Goal: Task Accomplishment & Management: Manage account settings

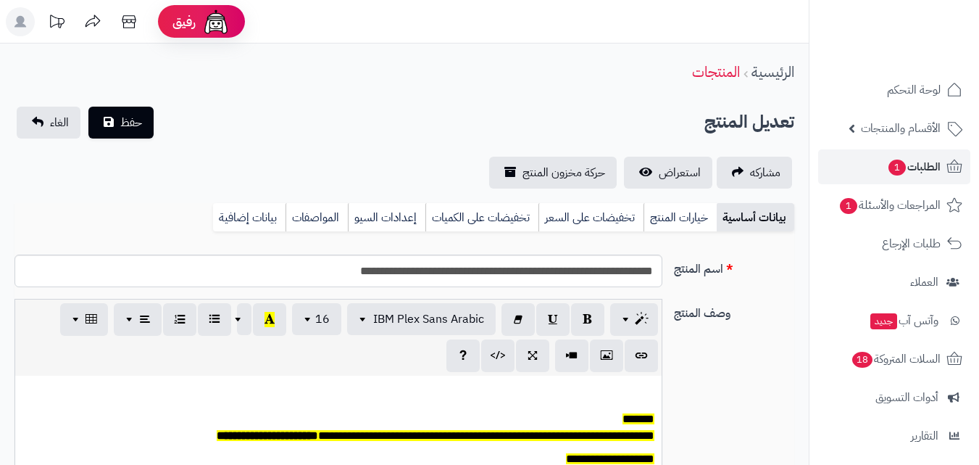
scroll to position [127, 0]
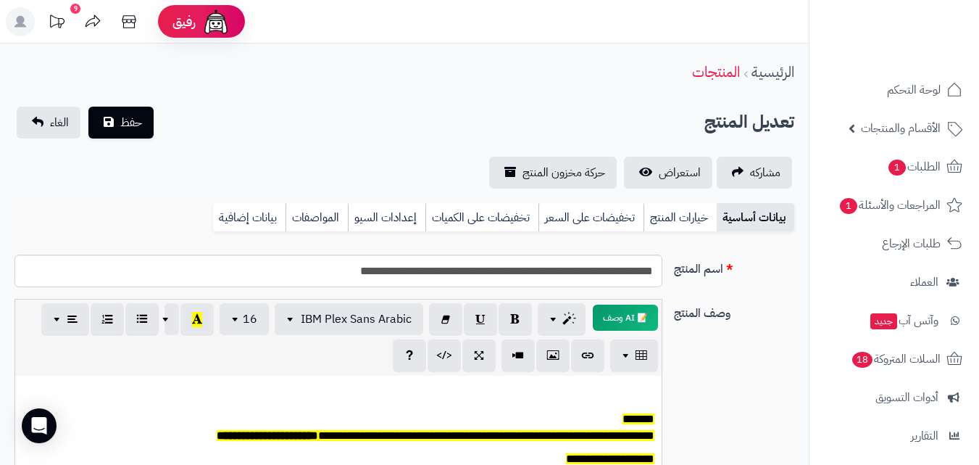
click at [14, 24] on rect at bounding box center [20, 21] width 29 height 29
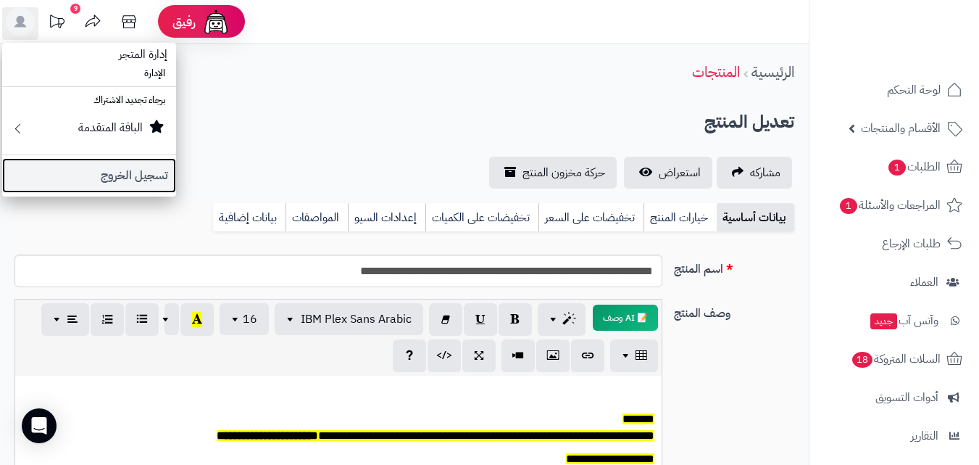
click at [85, 172] on link "تسجيل الخروج" at bounding box center [89, 175] width 174 height 35
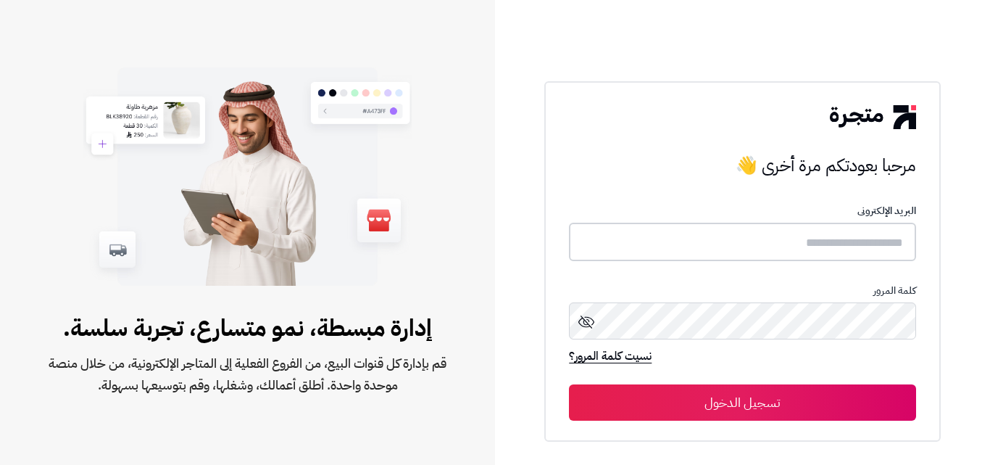
type input "*****"
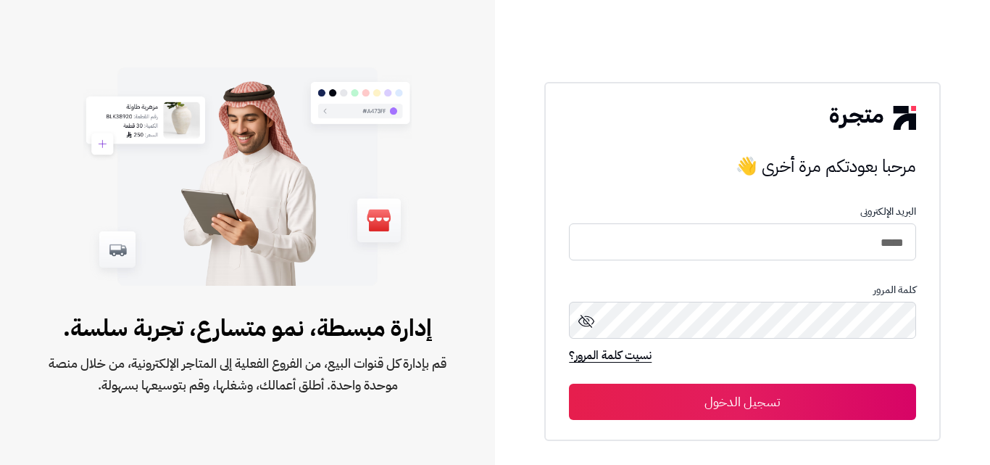
click at [736, 416] on button "تسجيل الدخول" at bounding box center [742, 401] width 346 height 36
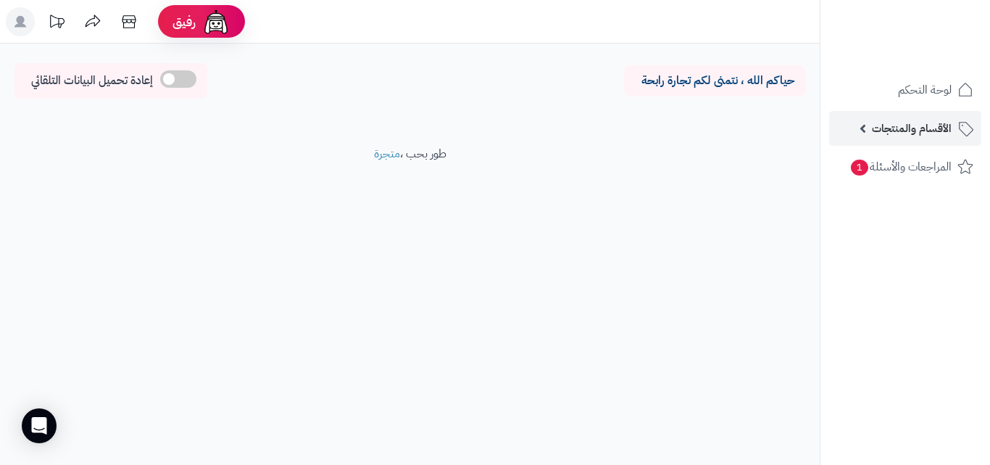
click at [917, 129] on span "الأقسام والمنتجات" at bounding box center [912, 128] width 80 height 20
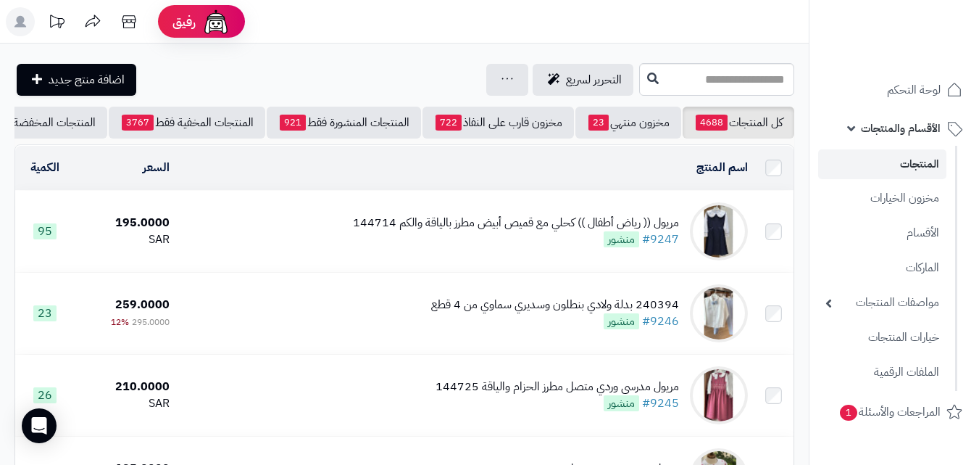
scroll to position [33, 0]
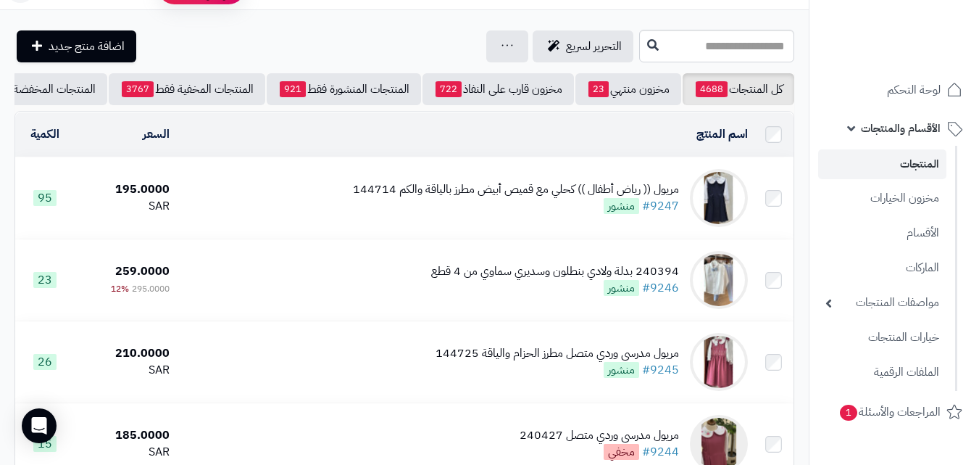
click at [979, 58] on html "رفيق ! الطلبات معالجة مكتمل إرجاع المنتجات العملاء المتواجدون الان 20180 عملاء …" at bounding box center [489, 199] width 979 height 465
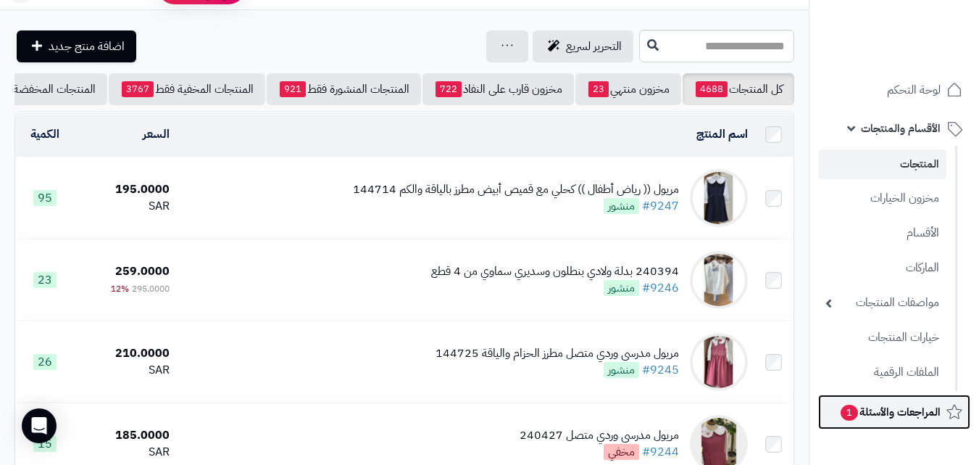
click at [905, 403] on span "المراجعات والأسئلة 1" at bounding box center [889, 412] width 101 height 20
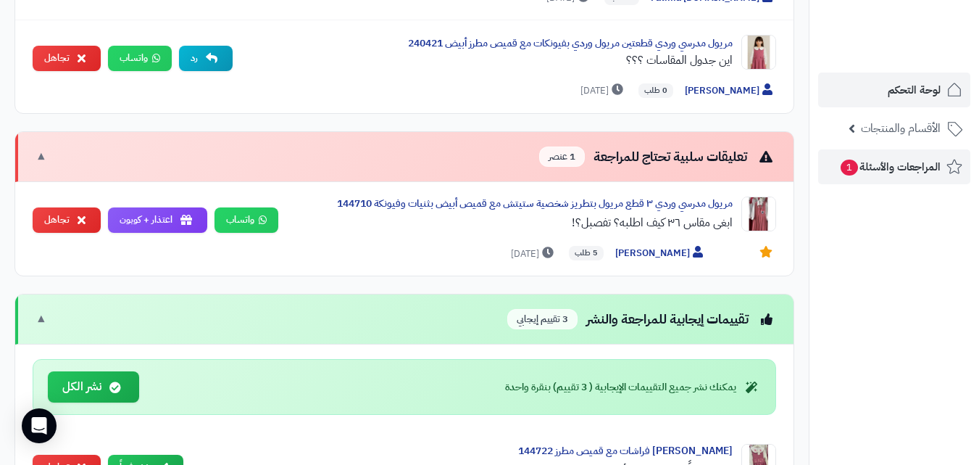
scroll to position [794, 0]
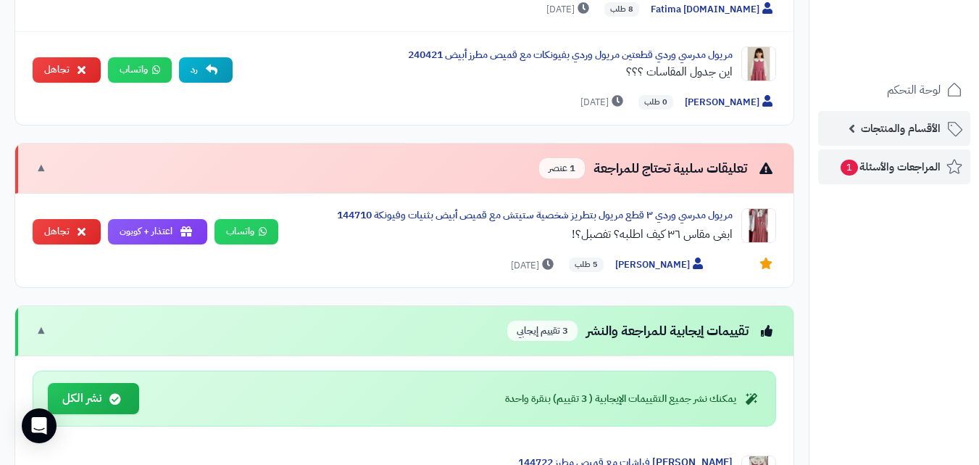
click at [878, 127] on span "الأقسام والمنتجات" at bounding box center [901, 128] width 80 height 20
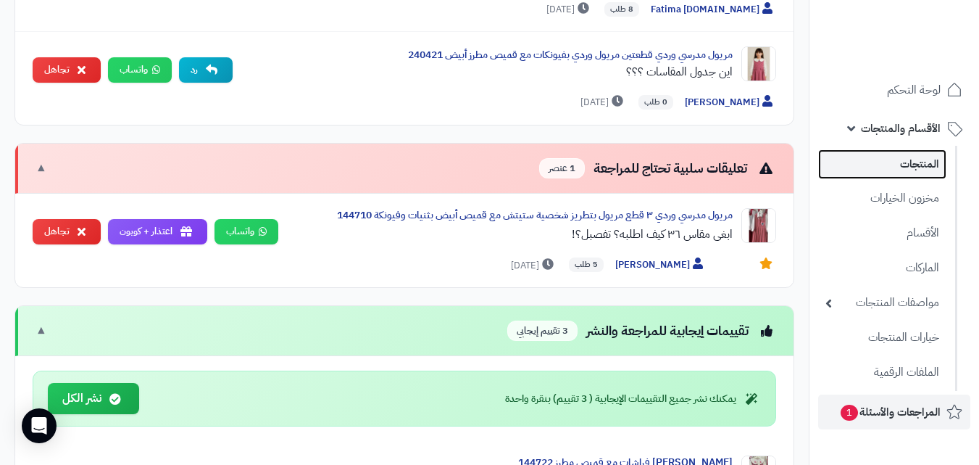
click at [881, 155] on link "المنتجات" at bounding box center [882, 164] width 128 height 30
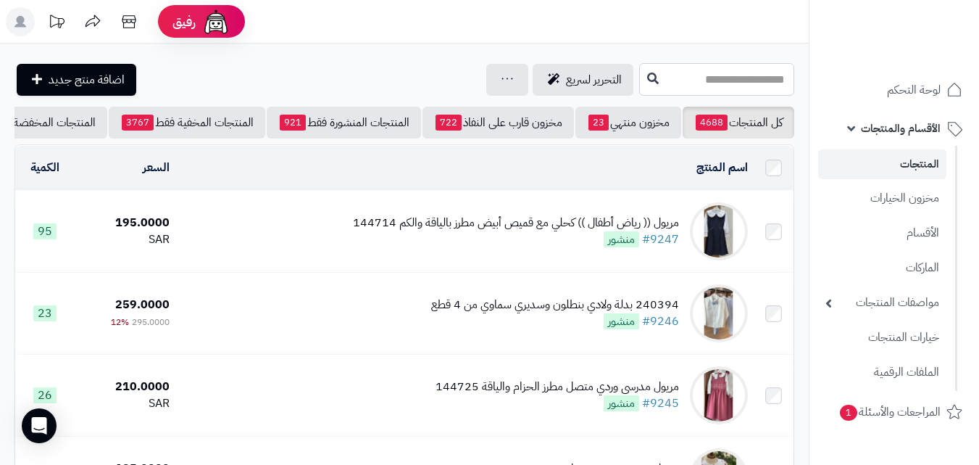
click at [673, 88] on input "text" at bounding box center [716, 79] width 155 height 33
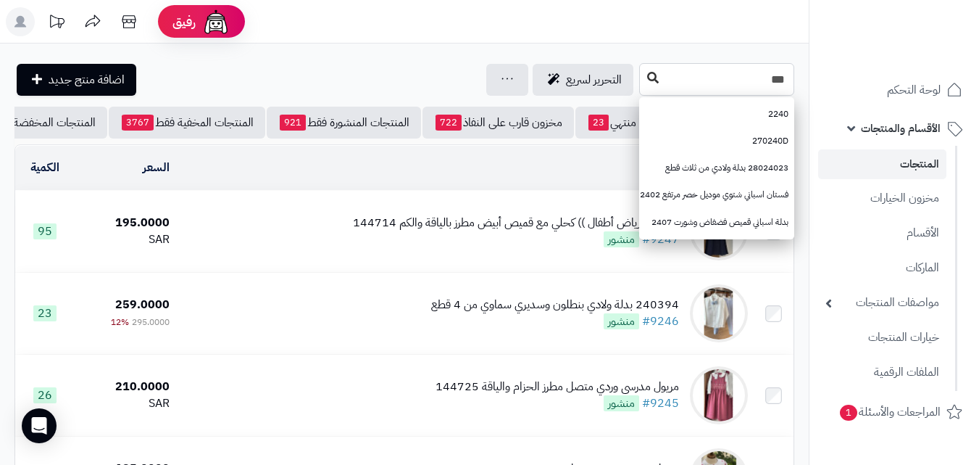
type input "***"
click at [647, 75] on icon at bounding box center [653, 78] width 12 height 12
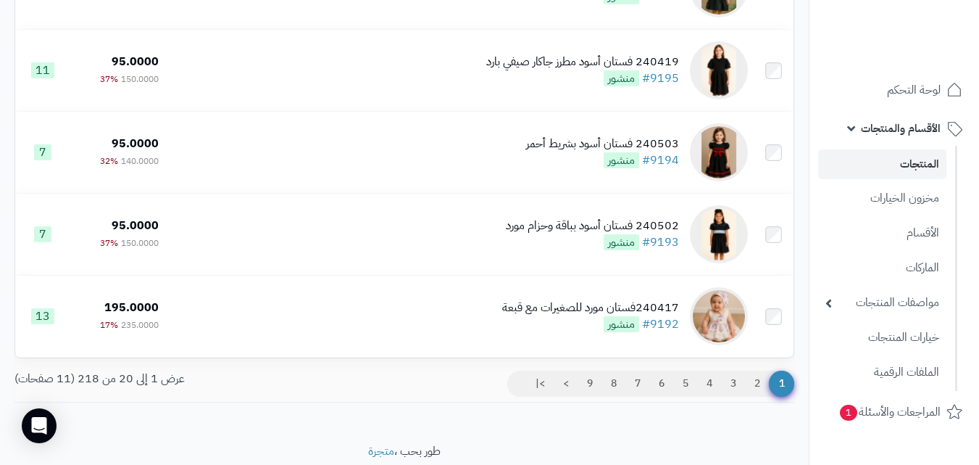
scroll to position [1531, 0]
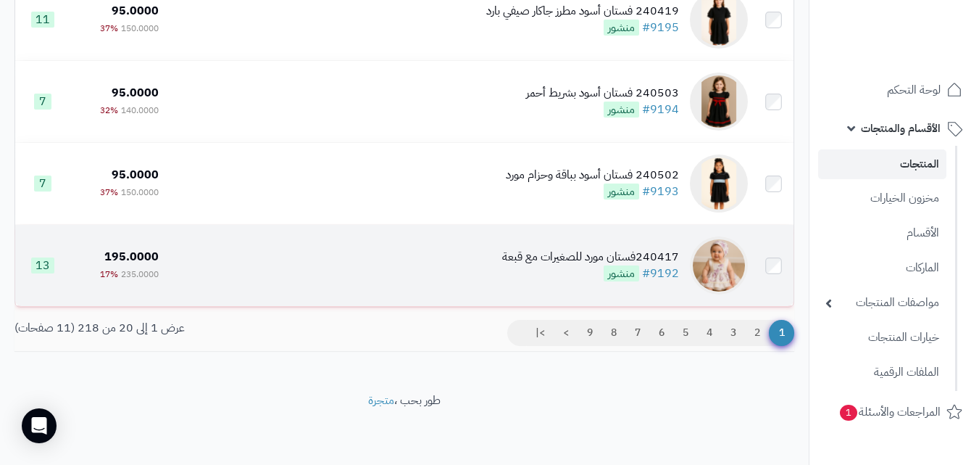
click at [396, 268] on td "240417فستان مورد للصغيرات مع قبعة #9192 منشور" at bounding box center [459, 265] width 589 height 81
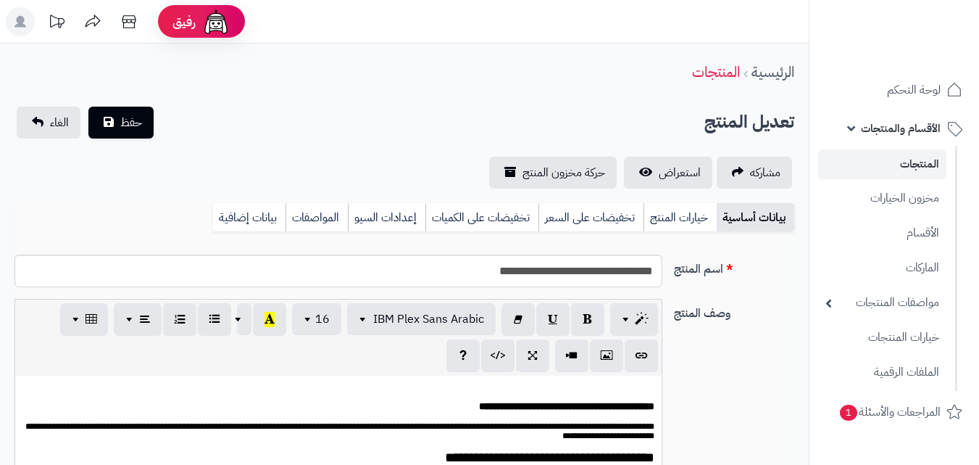
click at [668, 209] on link "خيارات المنتج" at bounding box center [680, 217] width 73 height 29
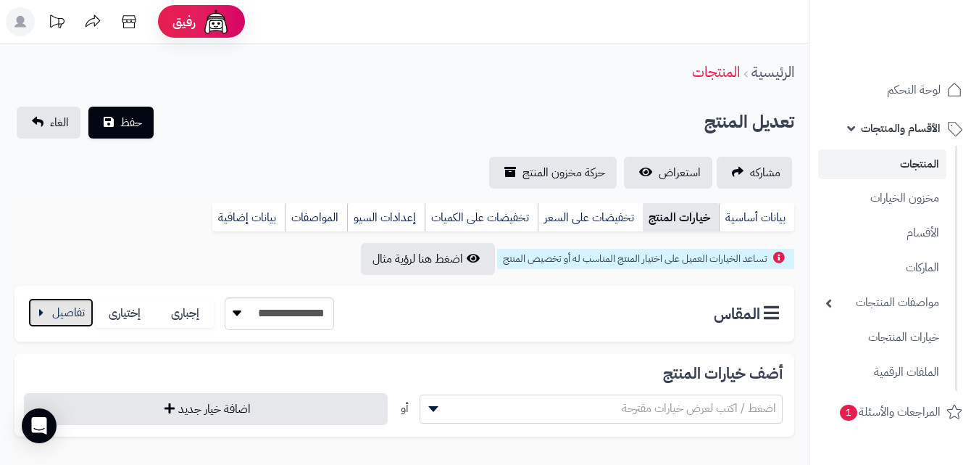
click at [67, 324] on button "button" at bounding box center [60, 312] width 65 height 29
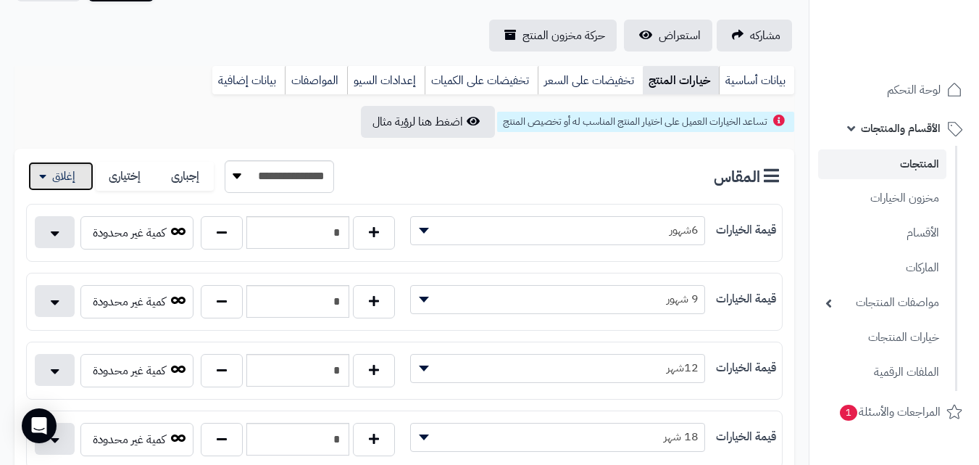
scroll to position [182, 0]
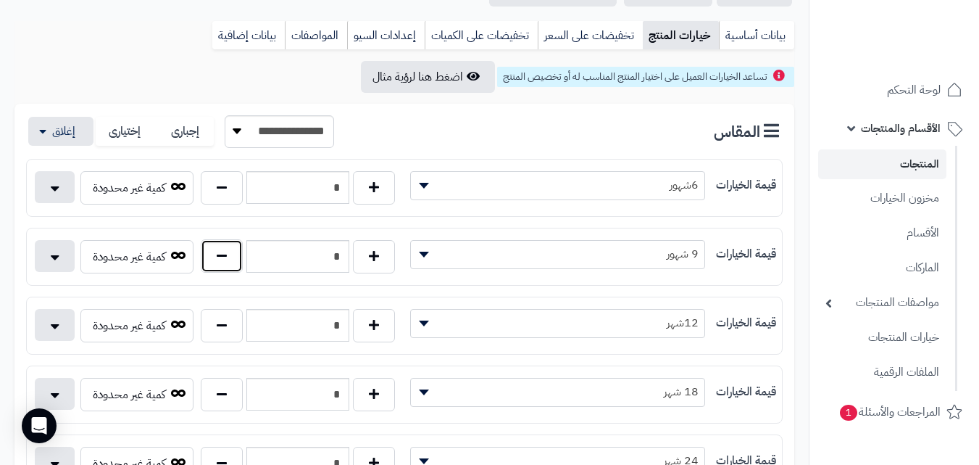
click at [213, 252] on button "button" at bounding box center [222, 255] width 42 height 33
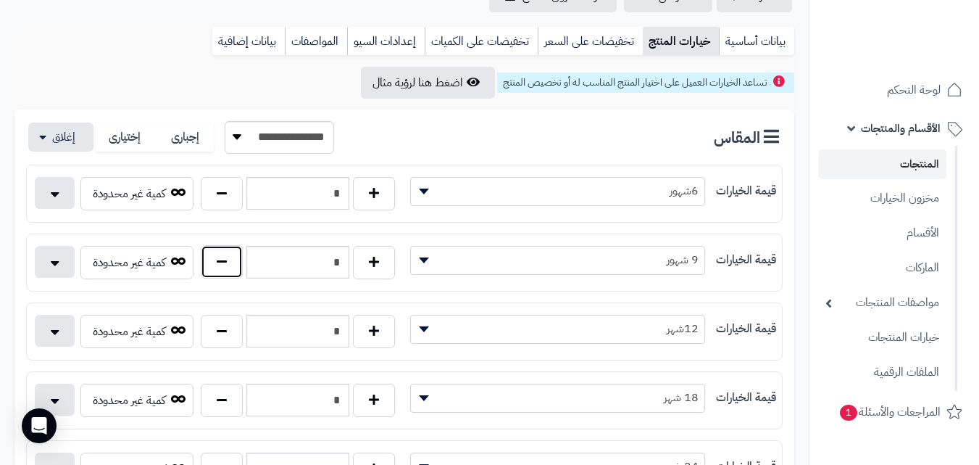
click at [216, 266] on button "button" at bounding box center [222, 261] width 42 height 33
click at [375, 276] on button "button" at bounding box center [374, 261] width 42 height 33
type input "*"
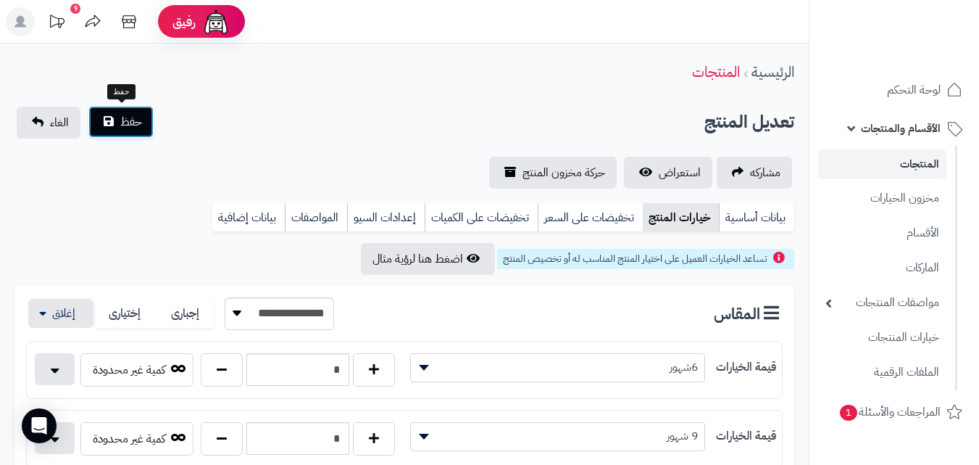
click at [134, 134] on button "حفظ" at bounding box center [120, 122] width 65 height 32
